Goal: Task Accomplishment & Management: Manage account settings

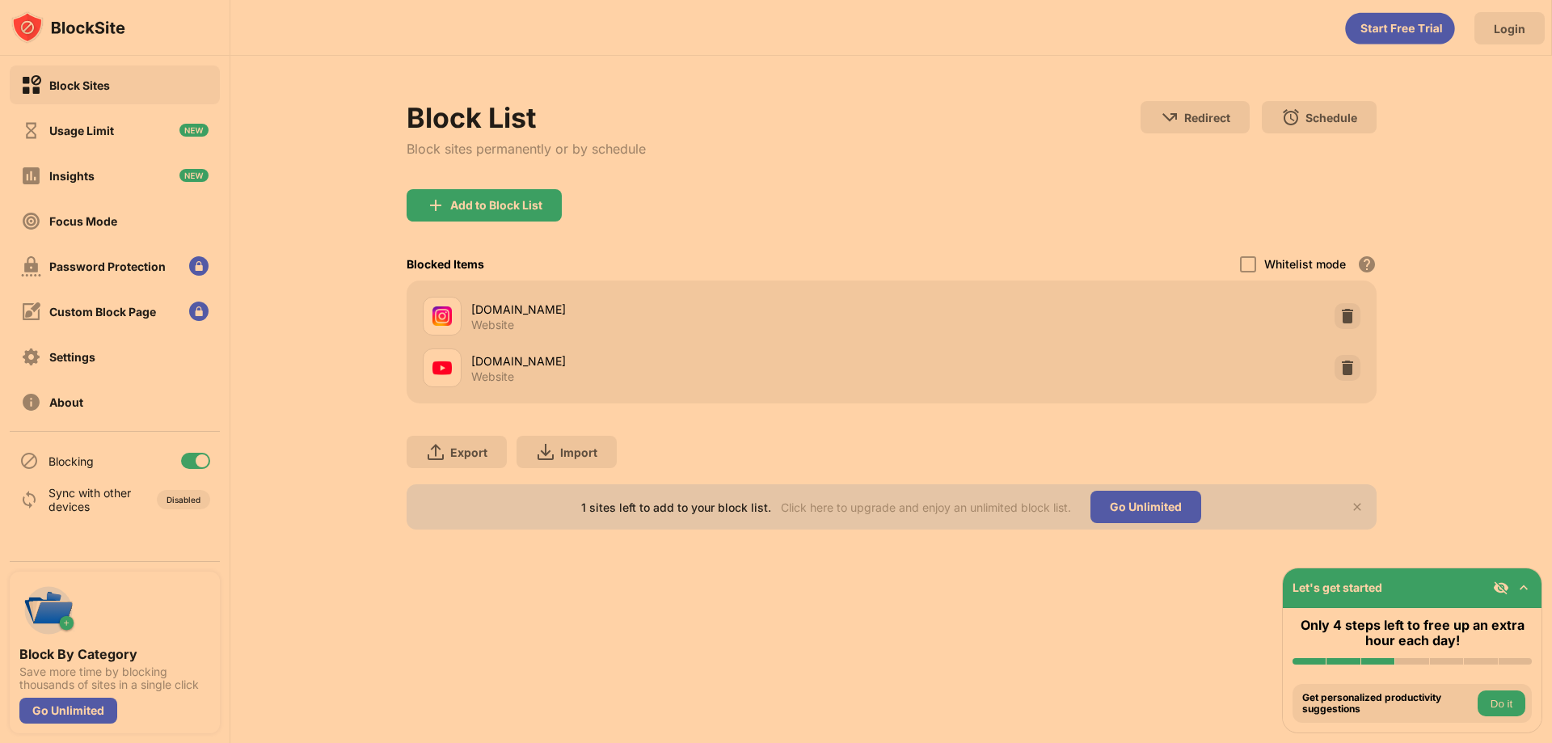
click at [185, 458] on div at bounding box center [195, 461] width 29 height 16
drag, startPoint x: 247, startPoint y: 456, endPoint x: 470, endPoint y: 7, distance: 501.2
click at [247, 456] on div "Block List Block sites permanently or by schedule Redirect Choose a site to be …" at bounding box center [891, 315] width 1322 height 519
click at [237, 458] on div "Block List Block sites permanently or by schedule Redirect Choose a site to be …" at bounding box center [891, 315] width 1322 height 519
click at [205, 456] on div at bounding box center [195, 461] width 29 height 16
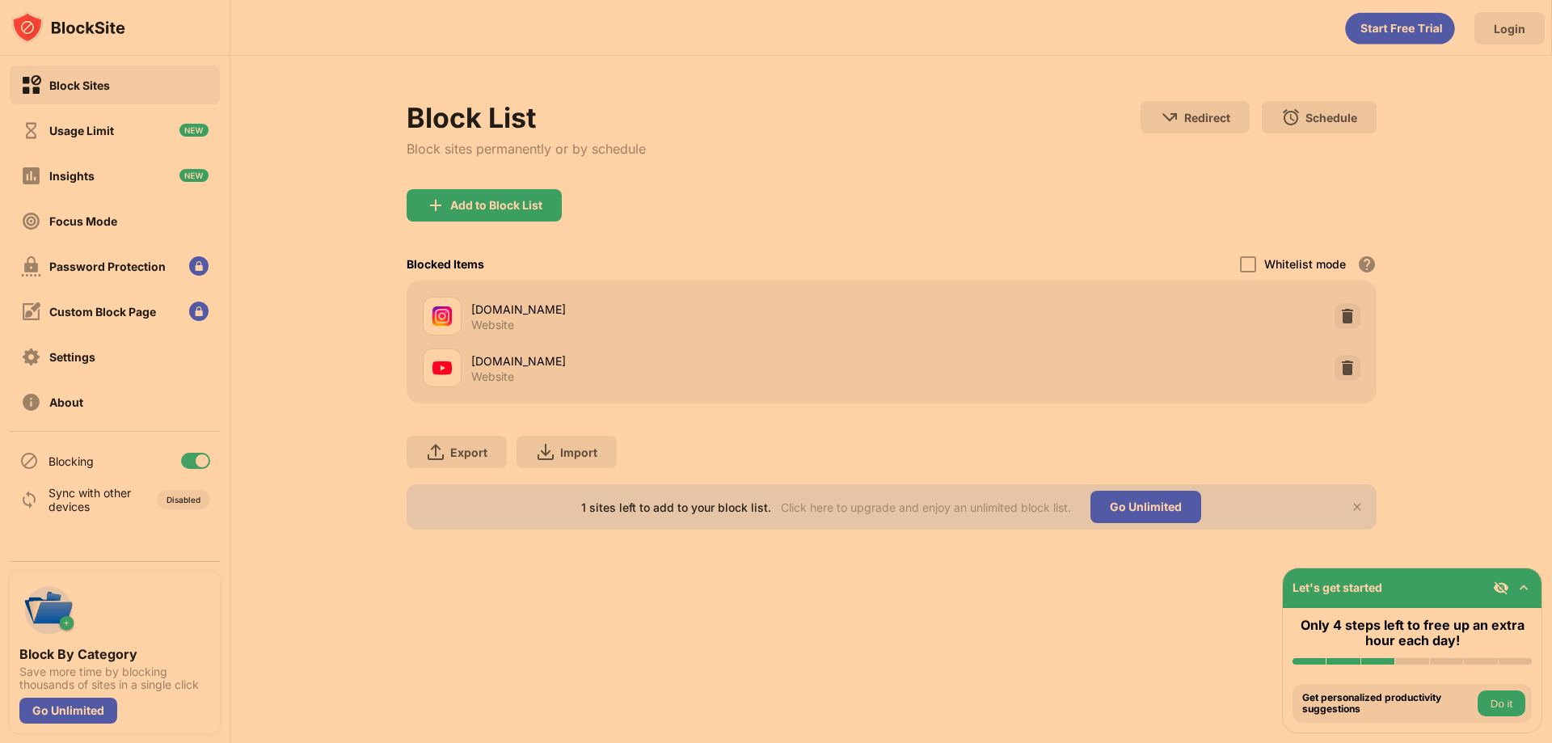
click at [255, 450] on div "Block List Block sites permanently or by schedule Redirect Choose a site to be …" at bounding box center [891, 315] width 1322 height 519
